Goal: Transaction & Acquisition: Purchase product/service

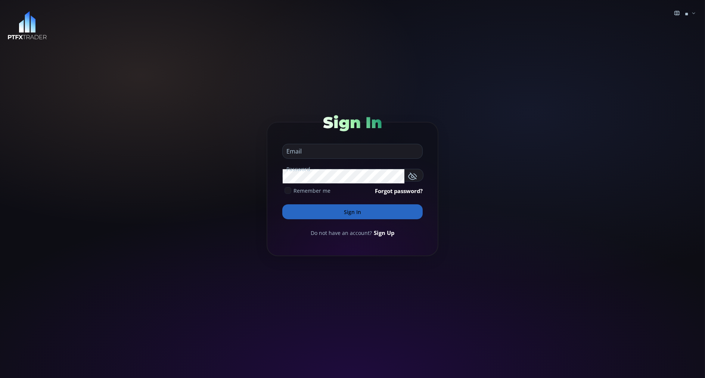
type input "**********"
click at [295, 211] on button "Sign In" at bounding box center [352, 211] width 140 height 15
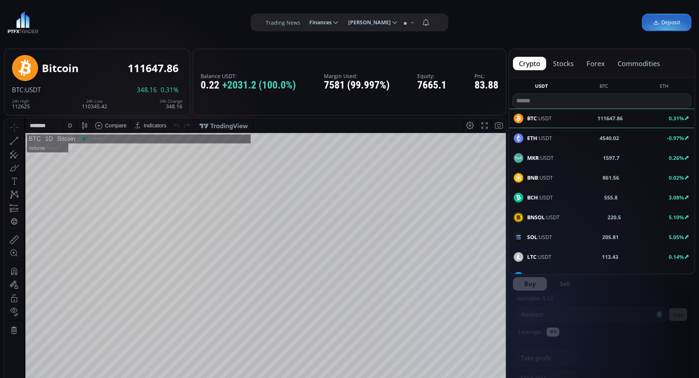
scroll to position [101, 0]
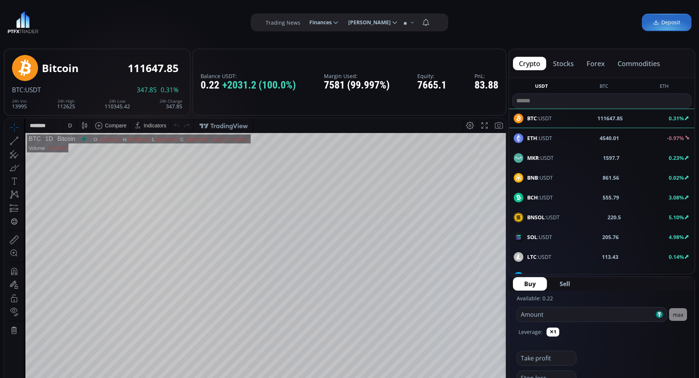
click at [643, 62] on button "commodities" at bounding box center [638, 63] width 55 height 13
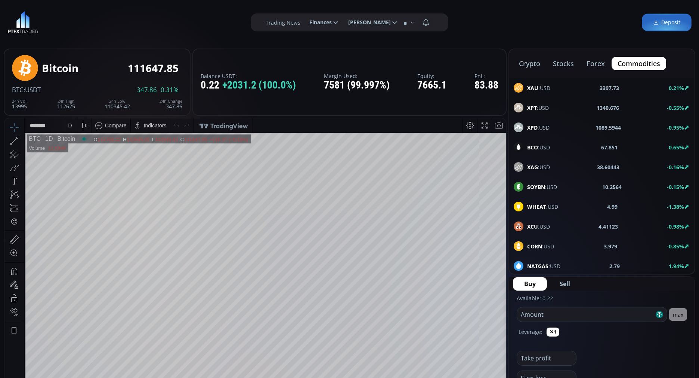
click at [536, 147] on b "BCO" at bounding box center [532, 147] width 11 height 7
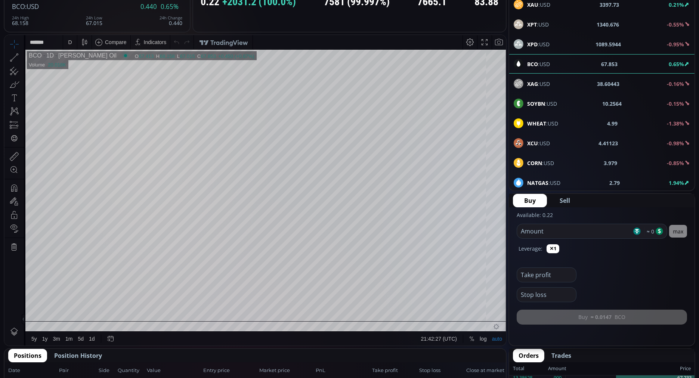
scroll to position [84, 0]
